Goal: Find specific page/section: Find specific page/section

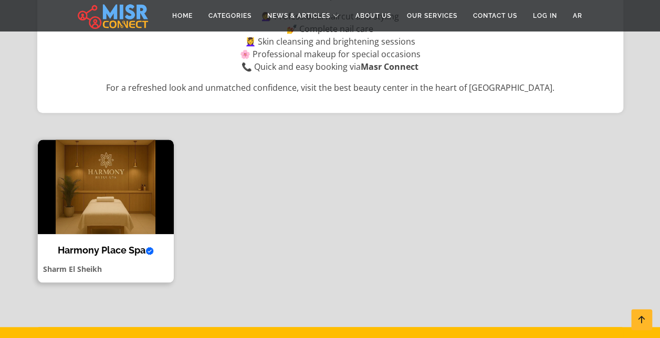
scroll to position [279, 0]
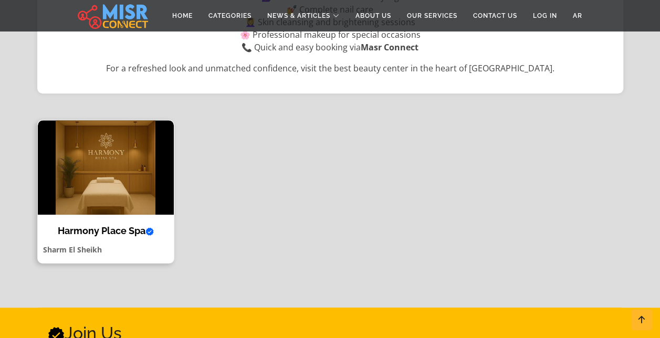
click at [113, 228] on h4 "Harmony Place Spa Verified account" at bounding box center [106, 231] width 120 height 12
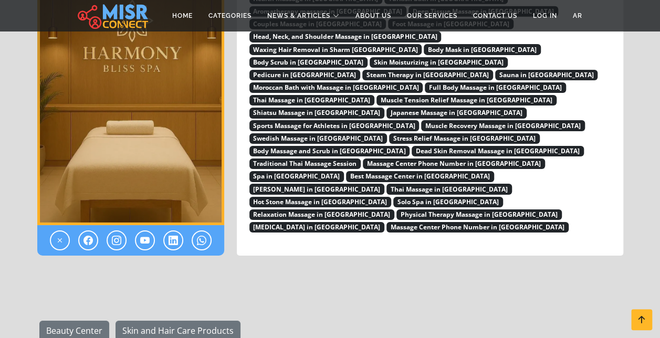
scroll to position [3670, 0]
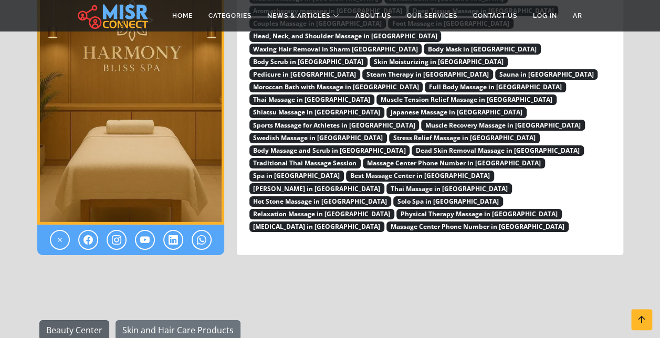
click at [84, 320] on link "Beauty Center" at bounding box center [74, 330] width 70 height 20
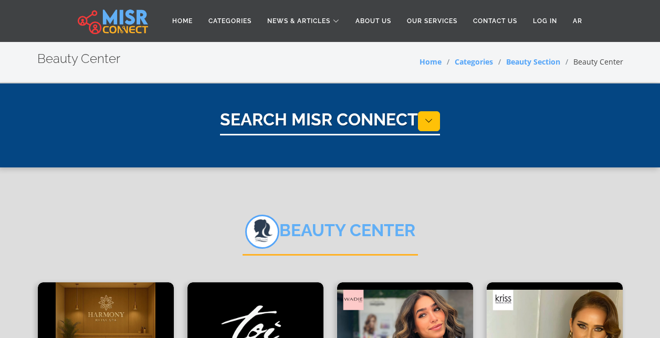
select select "**********"
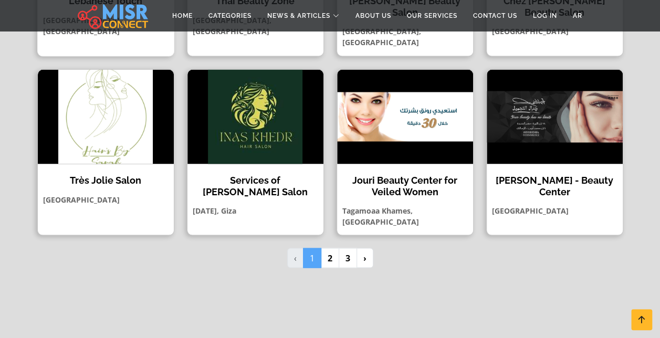
scroll to position [931, 0]
